Goal: Task Accomplishment & Management: Manage account settings

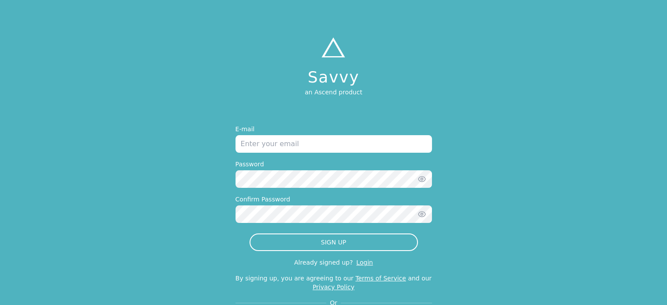
click at [282, 143] on input "email" at bounding box center [333, 144] width 196 height 18
type input "[EMAIL_ADDRESS][DOMAIN_NAME]"
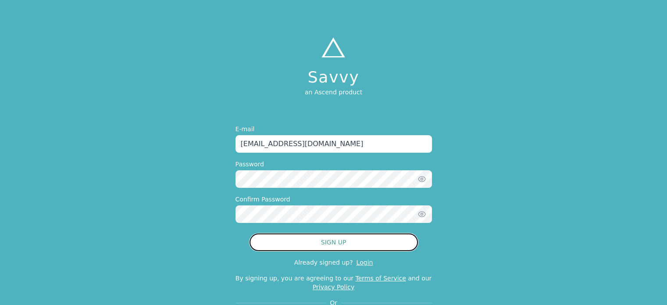
click at [357, 240] on button "SIGN UP" at bounding box center [333, 242] width 168 height 18
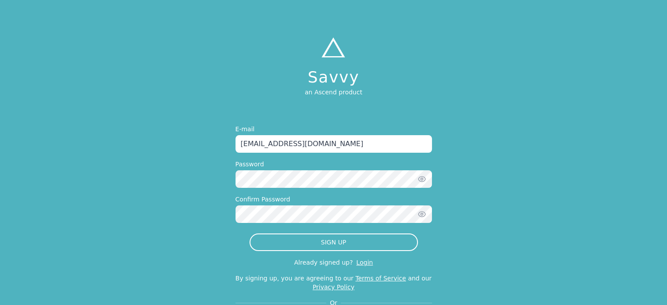
click at [525, 187] on div "Savvy an Ascend product E-mail [EMAIL_ADDRESS][DOMAIN_NAME] Password Confirm Pa…" at bounding box center [333, 178] width 667 height 356
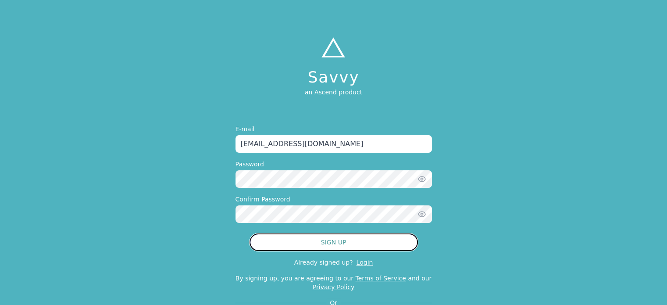
click at [333, 242] on button "SIGN UP" at bounding box center [333, 242] width 168 height 18
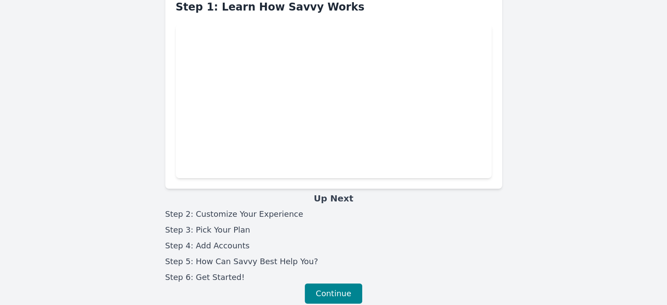
scroll to position [52, 0]
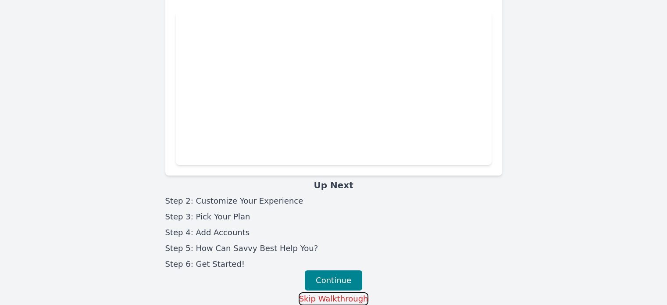
click at [338, 298] on button "Skip Walkthrough" at bounding box center [334, 298] width 70 height 13
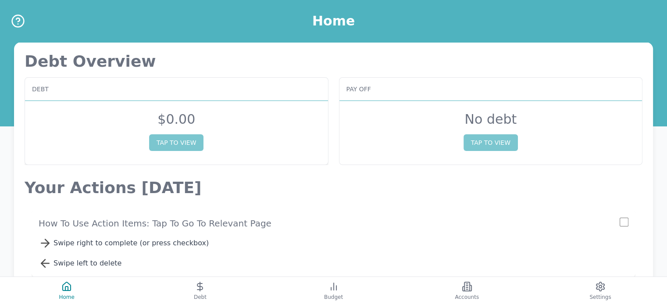
click at [177, 91] on div "Debt" at bounding box center [176, 89] width 303 height 23
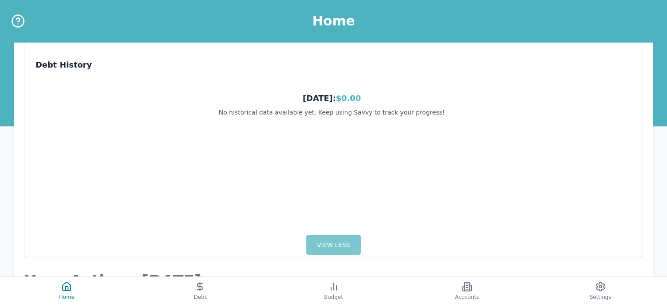
scroll to position [88, 0]
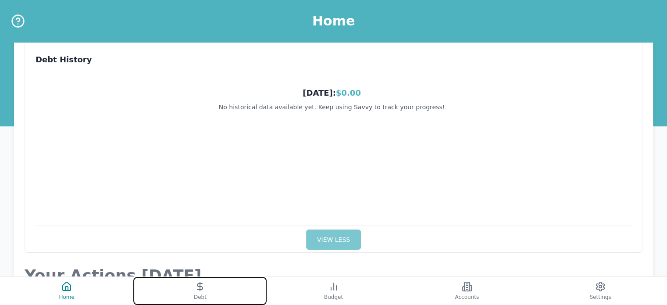
click at [205, 294] on span "Debt" at bounding box center [200, 296] width 13 height 7
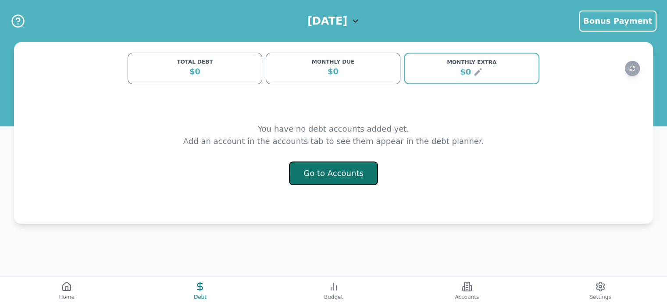
click at [338, 177] on button "Go to Accounts" at bounding box center [333, 173] width 89 height 24
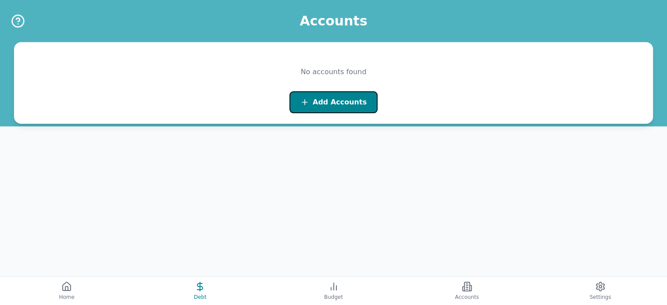
click at [328, 105] on span "Add Accounts" at bounding box center [340, 102] width 54 height 11
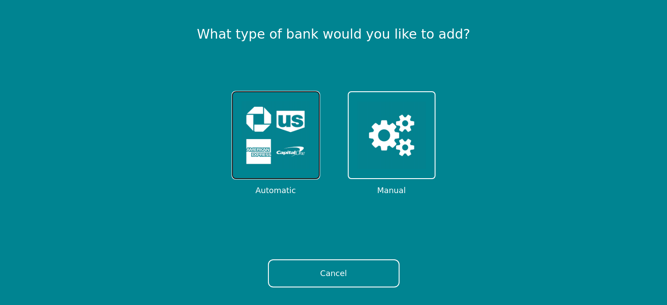
click at [274, 122] on img at bounding box center [276, 135] width 68 height 68
